Goal: Task Accomplishment & Management: Manage account settings

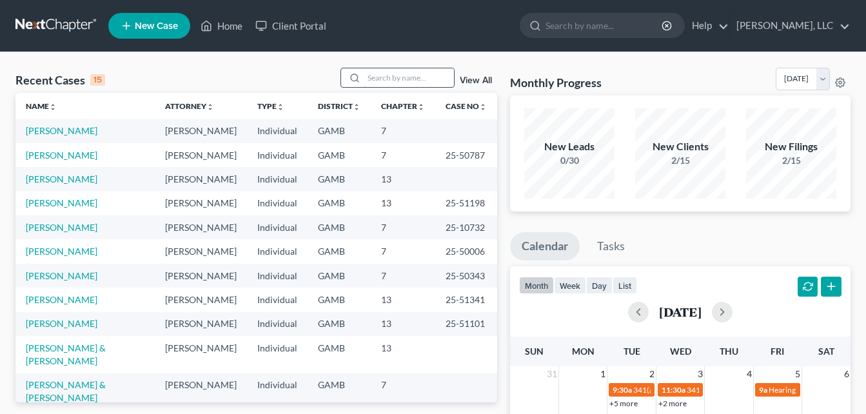
click at [378, 75] on input "search" at bounding box center [409, 77] width 90 height 19
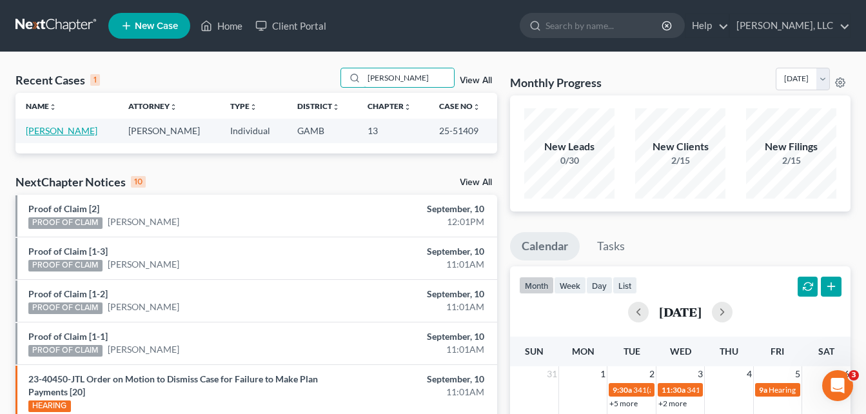
type input "cliett"
click at [58, 131] on link "[PERSON_NAME]" at bounding box center [62, 130] width 72 height 11
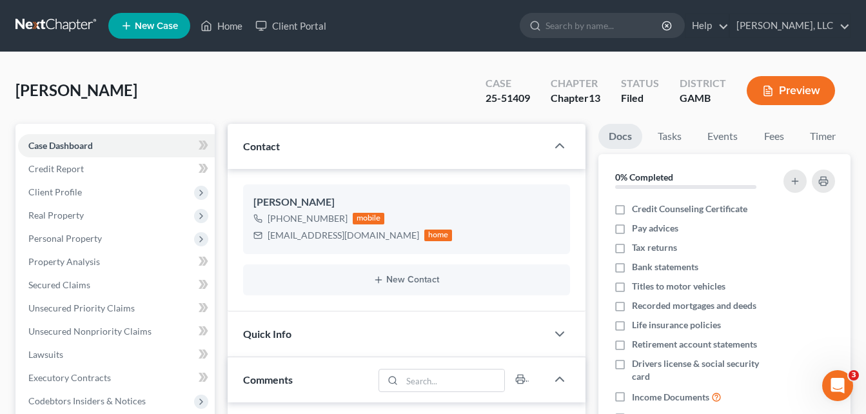
click at [201, 79] on div "Cliette, Sherrod Upgraded Case 25-51409 Chapter Chapter 13 Status Filed Distric…" at bounding box center [433, 96] width 836 height 56
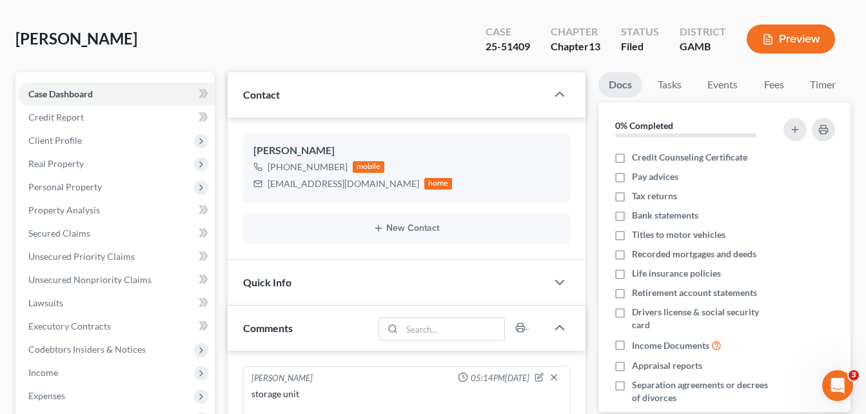
scroll to position [68, 0]
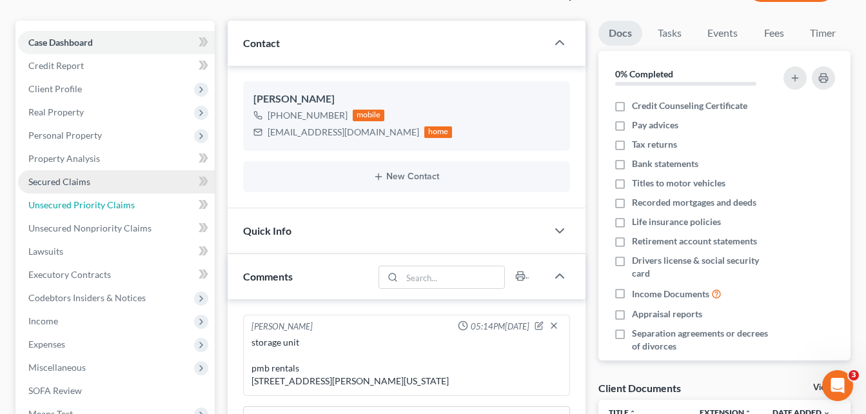
click at [77, 208] on span "Unsecured Priority Claims" at bounding box center [81, 204] width 106 height 11
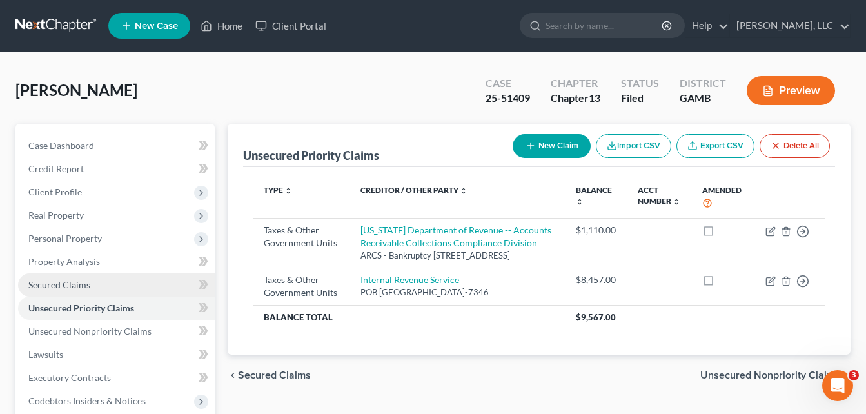
click at [61, 280] on span "Secured Claims" at bounding box center [59, 284] width 62 height 11
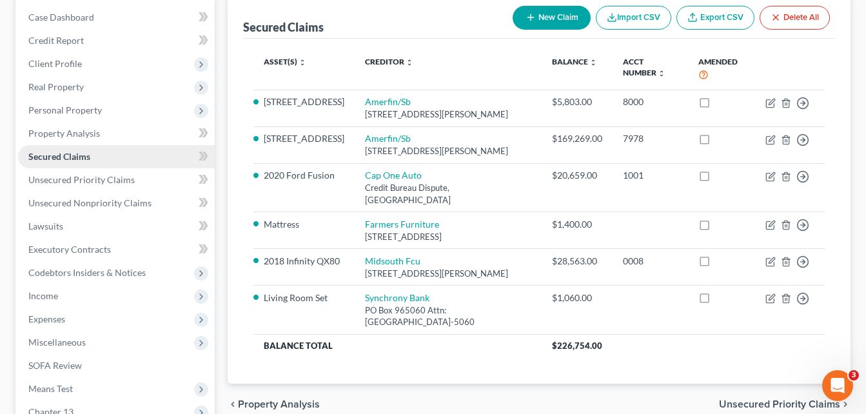
scroll to position [129, 0]
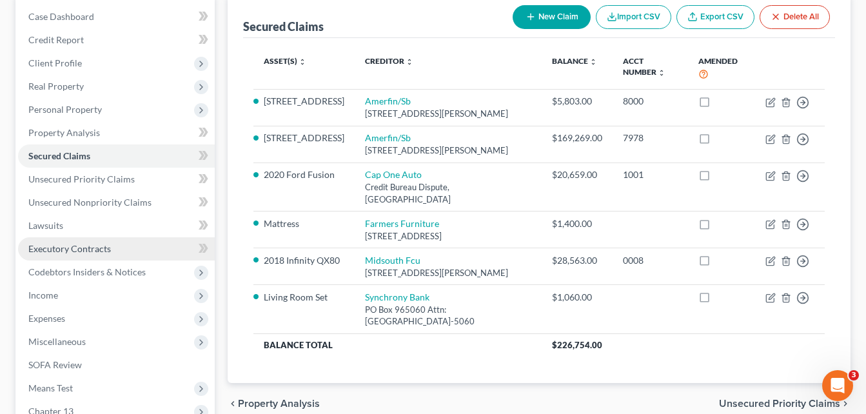
click at [54, 252] on span "Executory Contracts" at bounding box center [69, 248] width 83 height 11
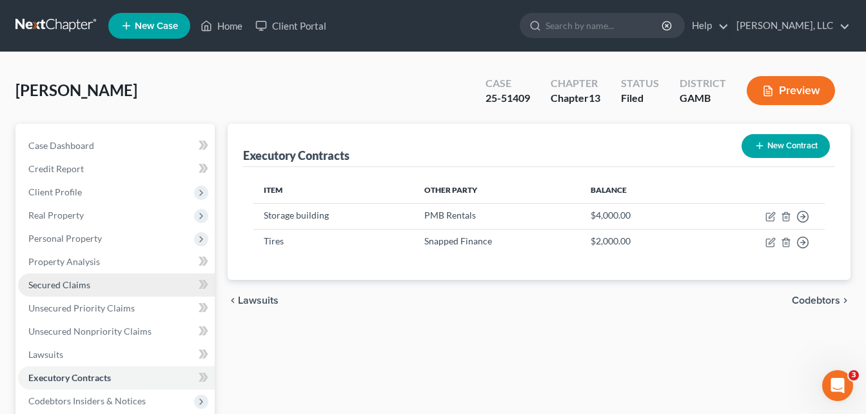
click at [49, 282] on span "Secured Claims" at bounding box center [59, 284] width 62 height 11
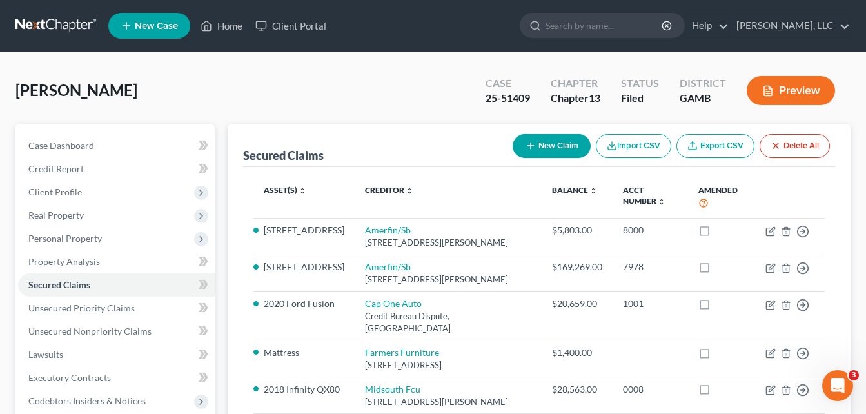
click at [8, 208] on div "Cliette, Sherrod Upgraded Case 25-51409 Chapter Chapter 13 Status Filed Distric…" at bounding box center [433, 380] width 866 height 657
click at [228, 28] on link "Home" at bounding box center [221, 25] width 55 height 23
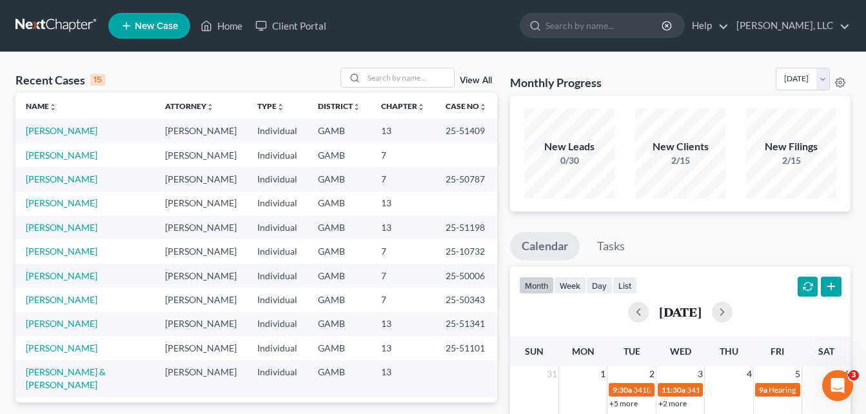
click at [62, 201] on link "[PERSON_NAME]" at bounding box center [62, 202] width 72 height 11
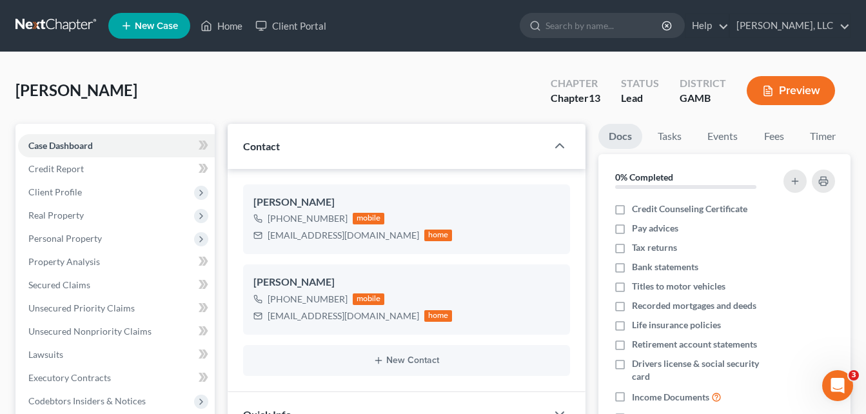
click at [231, 70] on div "Williams, Annette Upgraded Chapter Chapter 13 Status Lead District GAMB Preview" at bounding box center [433, 96] width 836 height 56
click at [59, 288] on span "Secured Claims" at bounding box center [59, 284] width 62 height 11
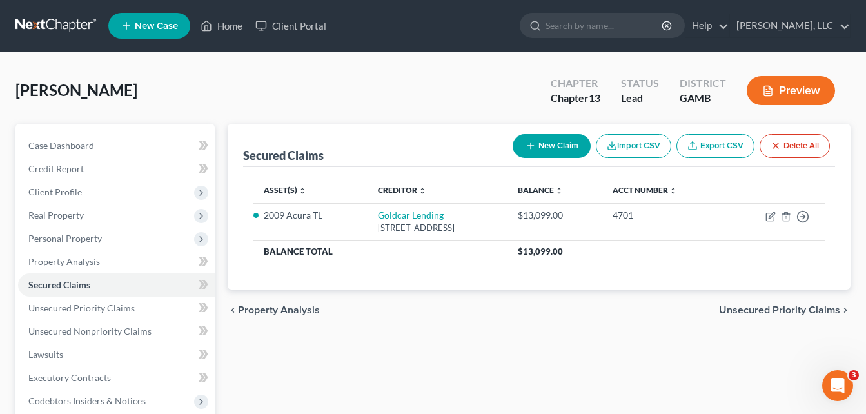
click at [10, 280] on div "Case Dashboard Payments Invoices Payments Payments Credit Report Client Profile" at bounding box center [115, 403] width 212 height 559
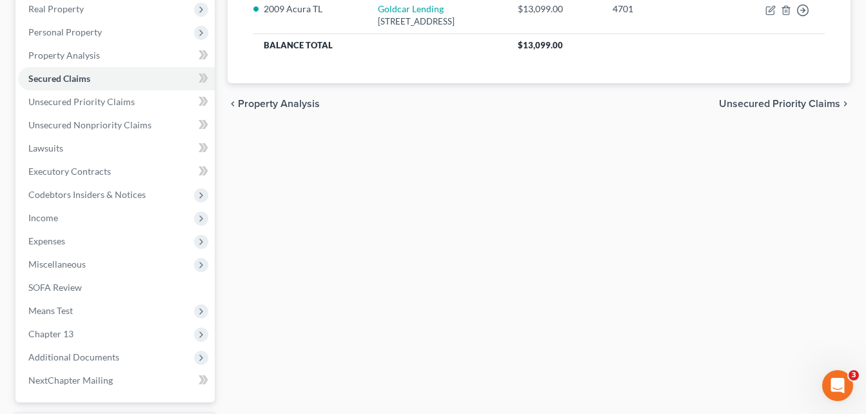
scroll to position [232, 0]
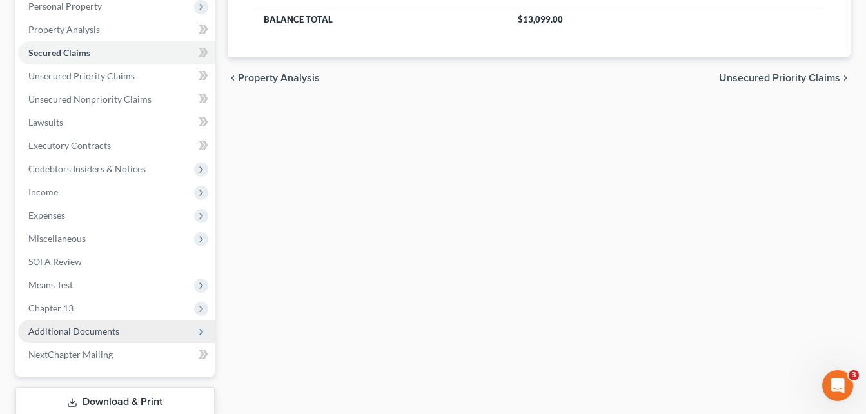
click at [60, 327] on span "Additional Documents" at bounding box center [73, 331] width 91 height 11
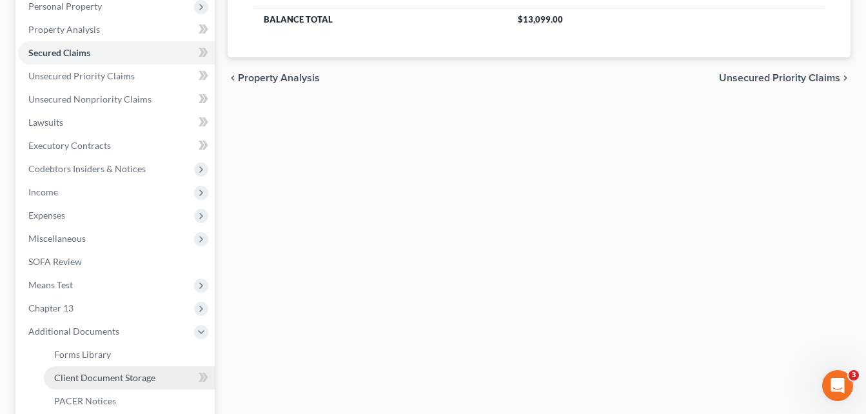
click at [81, 379] on span "Client Document Storage" at bounding box center [104, 377] width 101 height 11
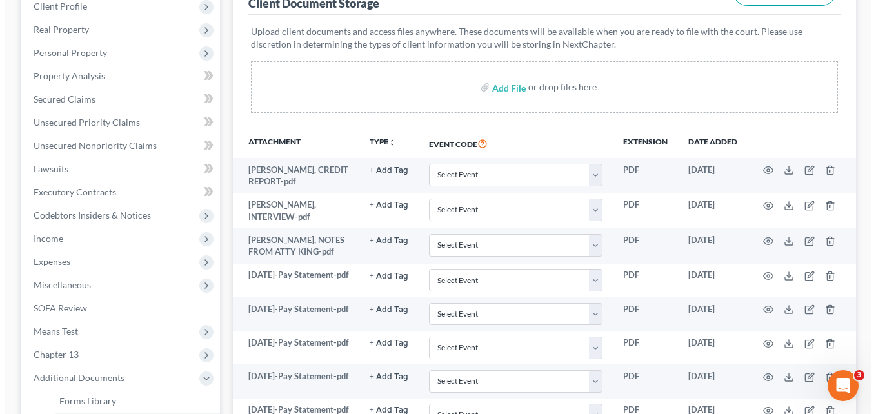
scroll to position [206, 0]
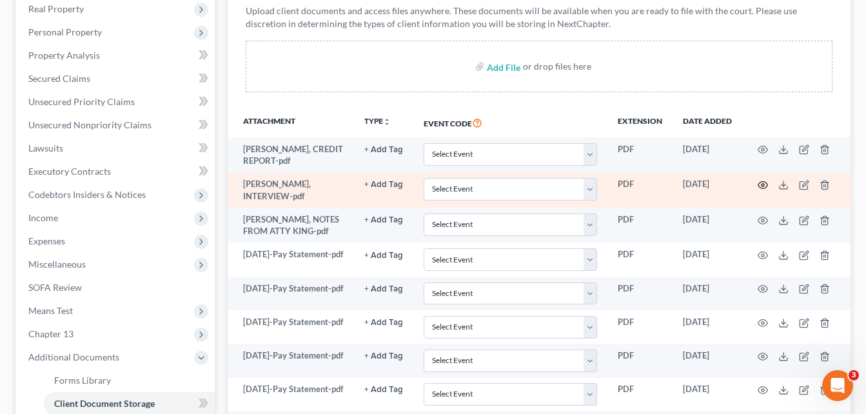
click at [765, 184] on icon "button" at bounding box center [763, 185] width 10 height 10
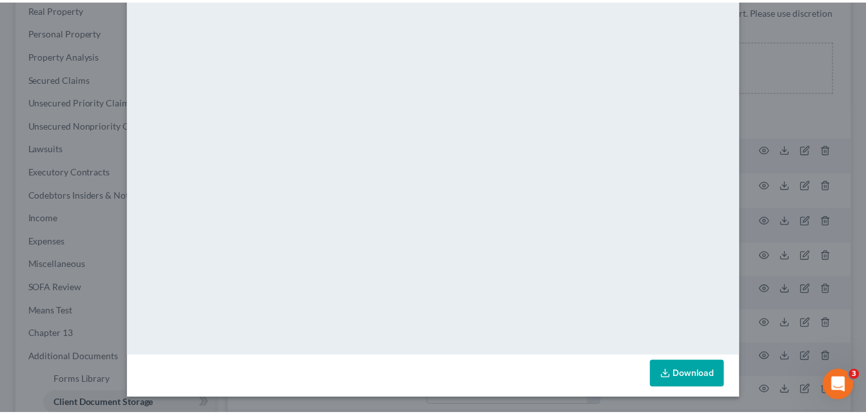
scroll to position [0, 0]
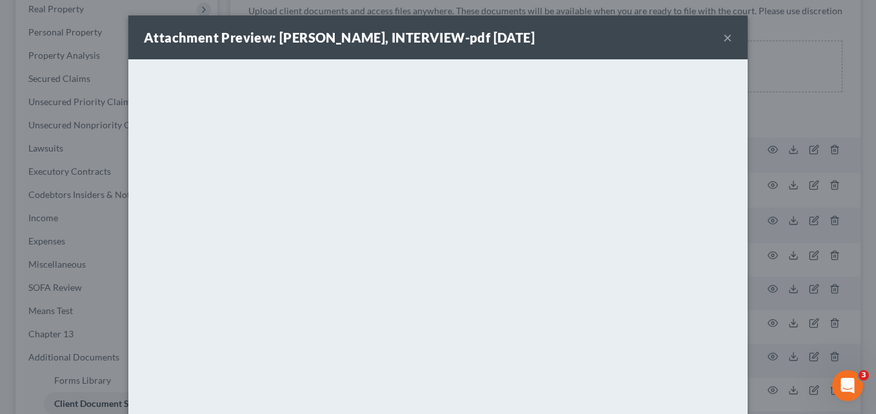
click at [725, 41] on button "×" at bounding box center [727, 37] width 9 height 15
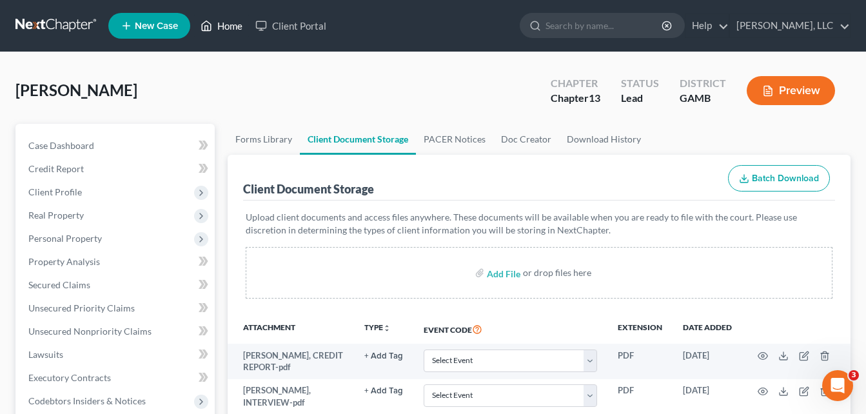
click at [221, 26] on link "Home" at bounding box center [221, 25] width 55 height 23
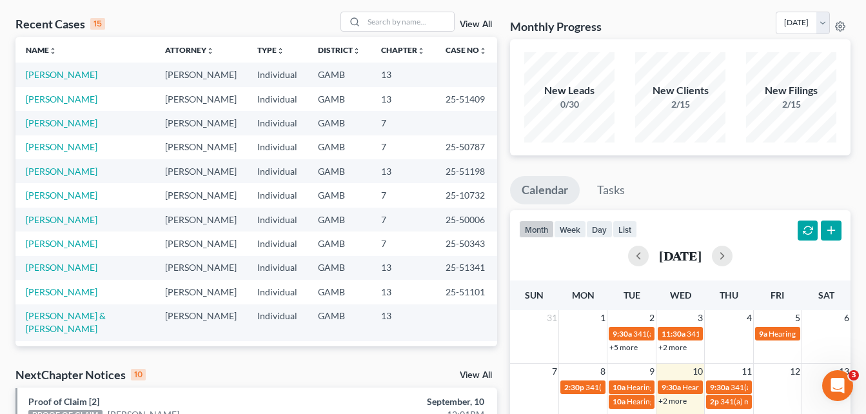
scroll to position [11, 0]
